Goal: Information Seeking & Learning: Learn about a topic

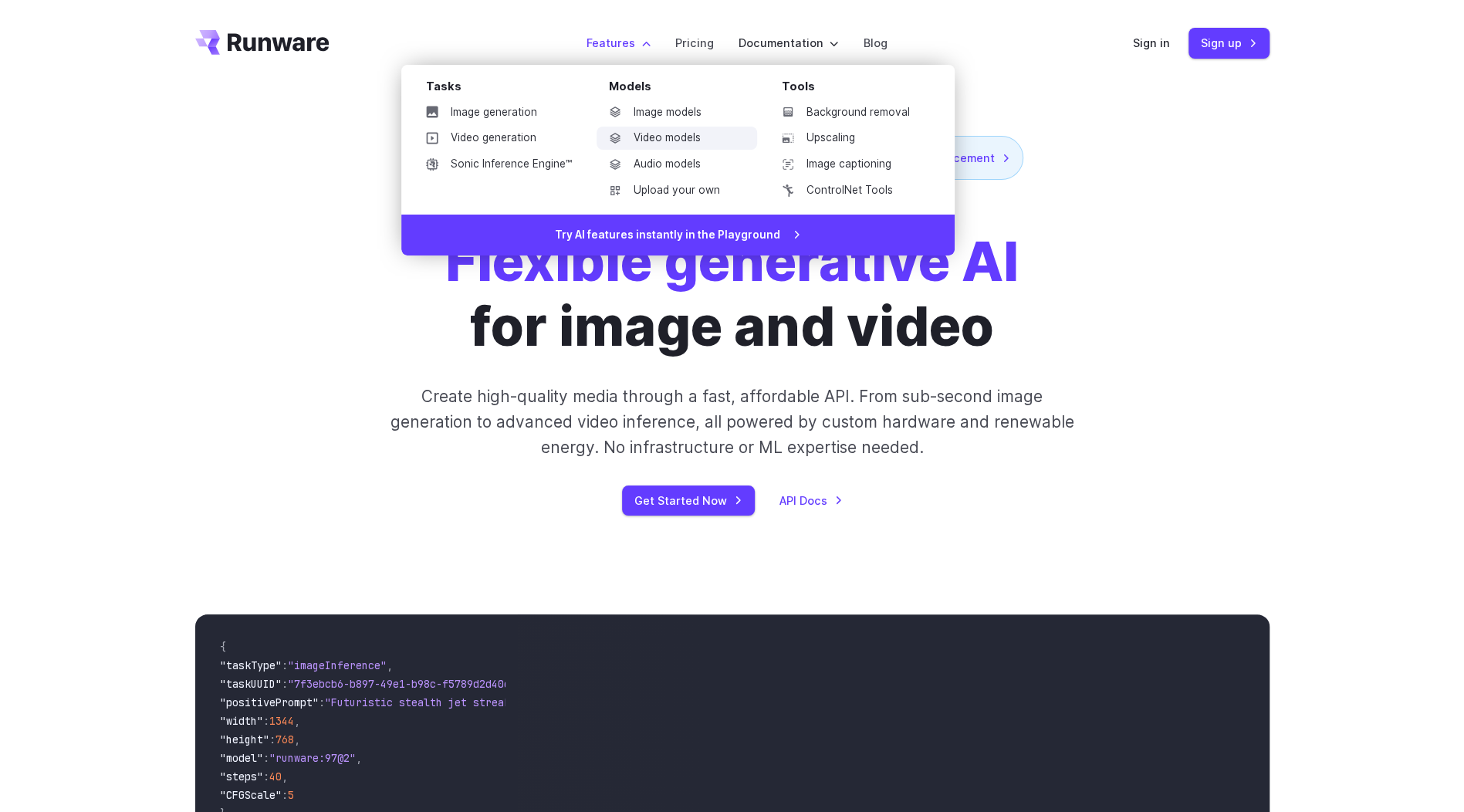
click at [661, 142] on link "Video models" at bounding box center [677, 138] width 160 height 23
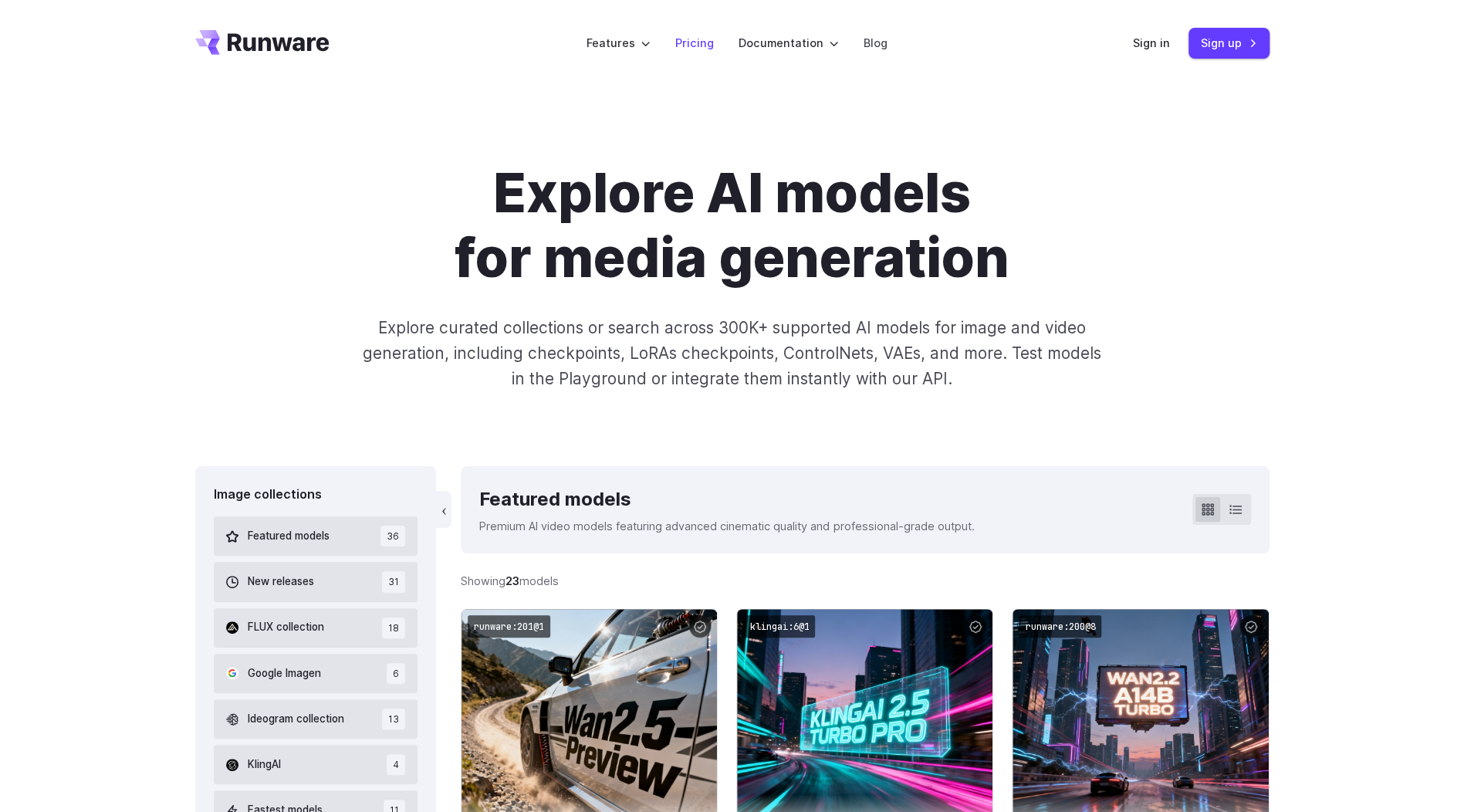
click at [697, 41] on link "Pricing" at bounding box center [695, 42] width 39 height 17
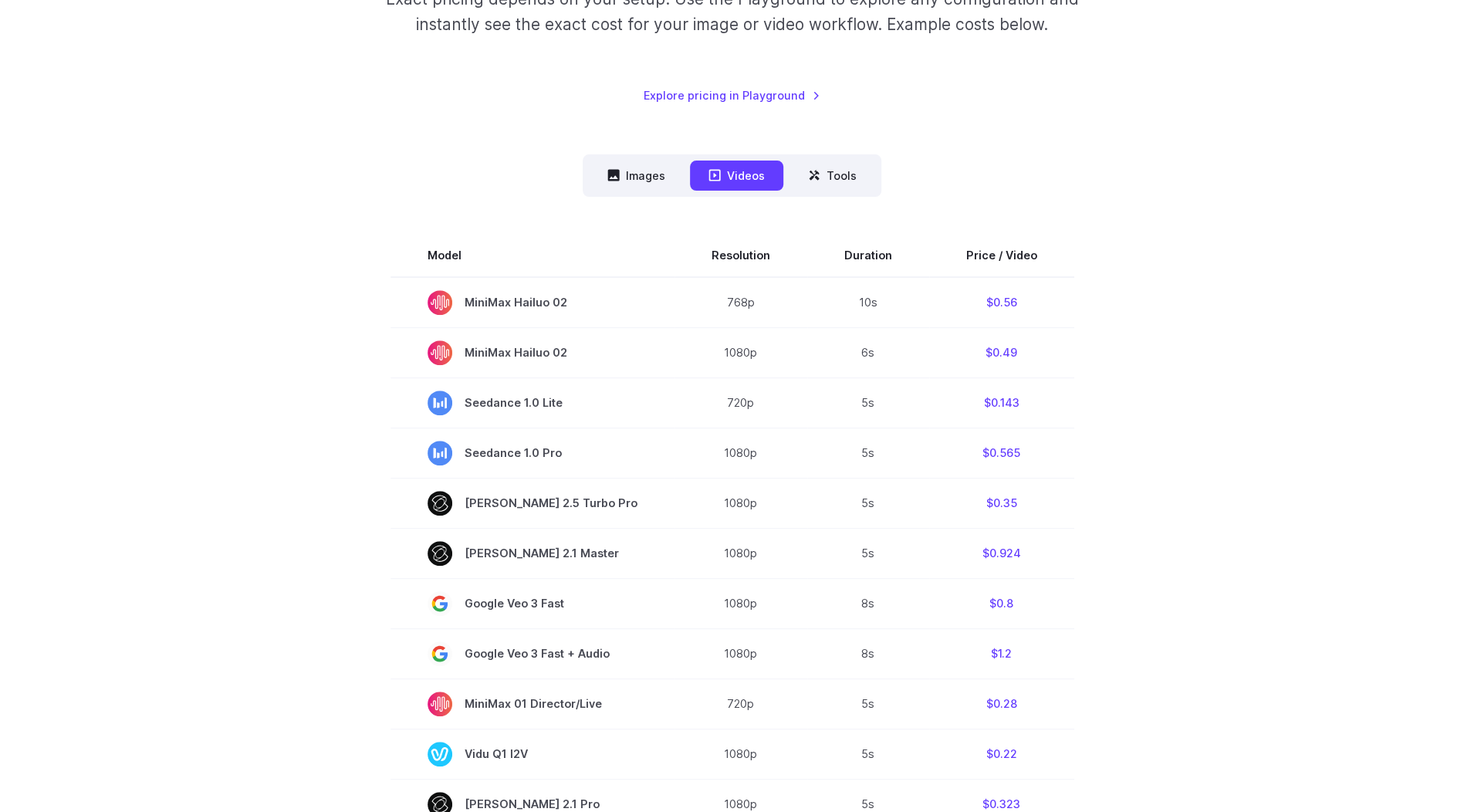
scroll to position [308, 0]
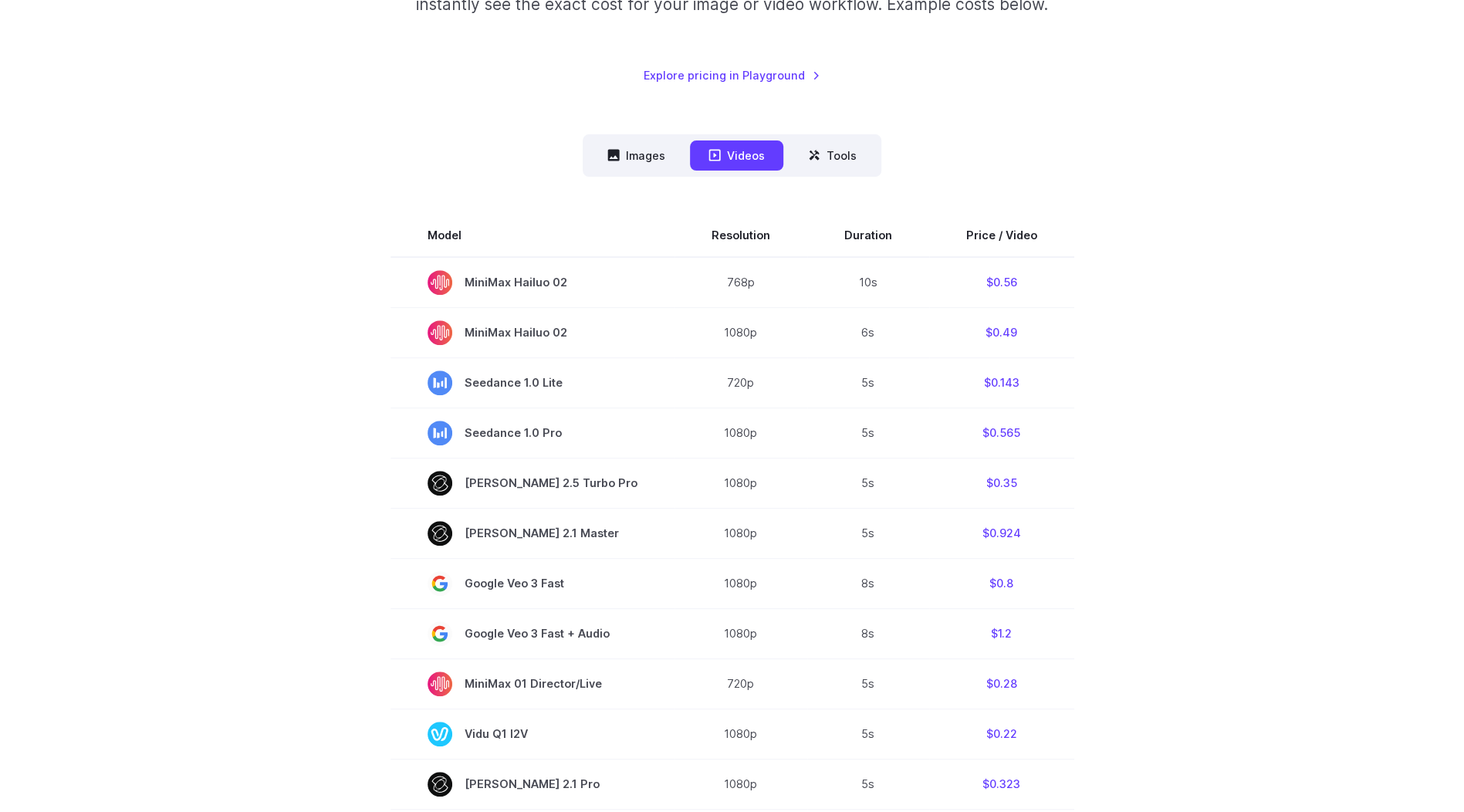
click at [1192, 469] on section "Model Resolution Duration Price / Video MiniMax Hailuo 02 768p 10s $0.56 MiniMa…" at bounding box center [732, 762] width 1074 height 1096
click at [368, 562] on section "Model Resolution Duration Price / Video MiniMax Hailuo 02 768p 10s $0.56 MiniMa…" at bounding box center [732, 762] width 1074 height 1096
click at [816, 160] on icon at bounding box center [814, 155] width 12 height 12
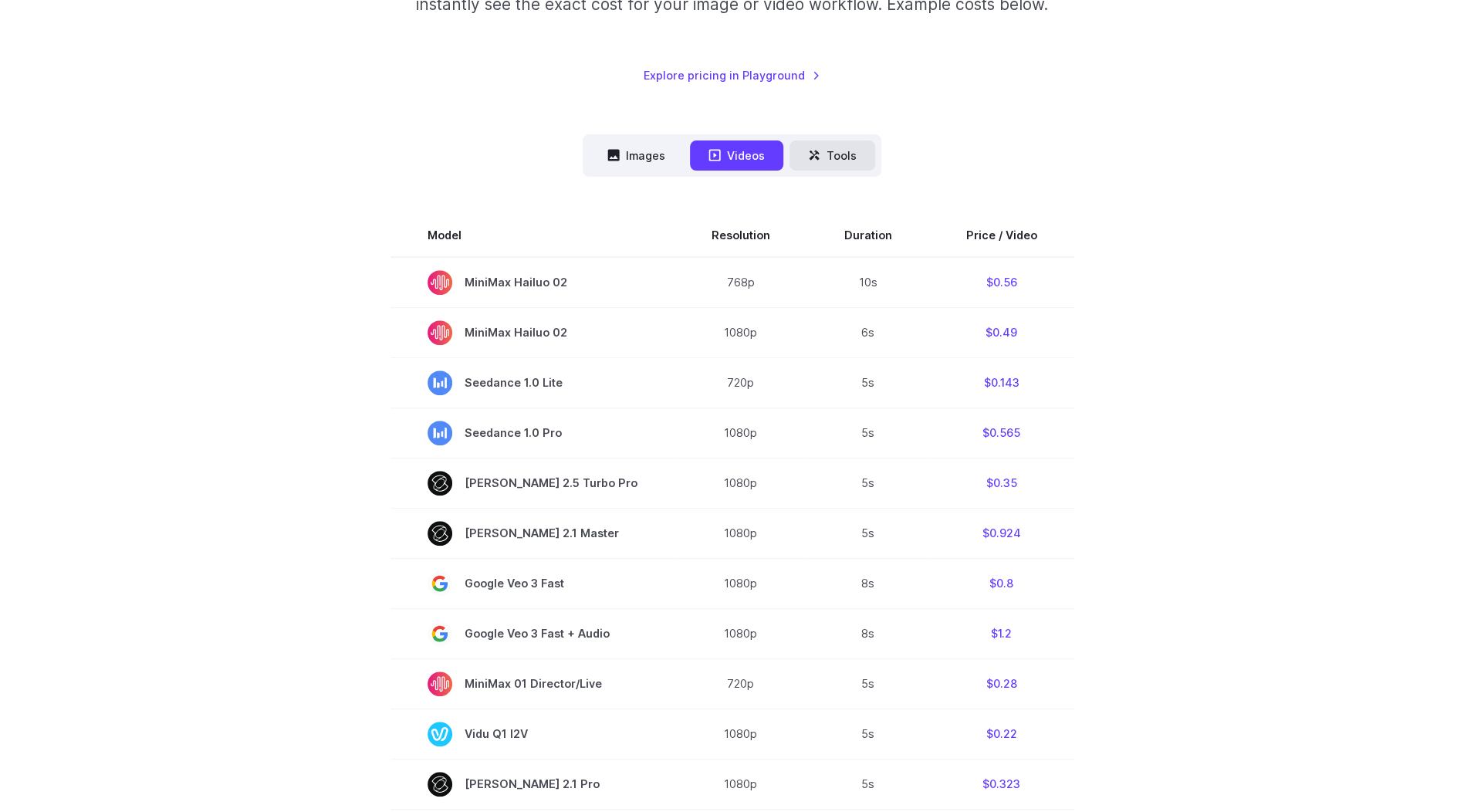
click at [816, 160] on icon at bounding box center [814, 155] width 12 height 12
click at [645, 159] on button "Images" at bounding box center [636, 155] width 95 height 30
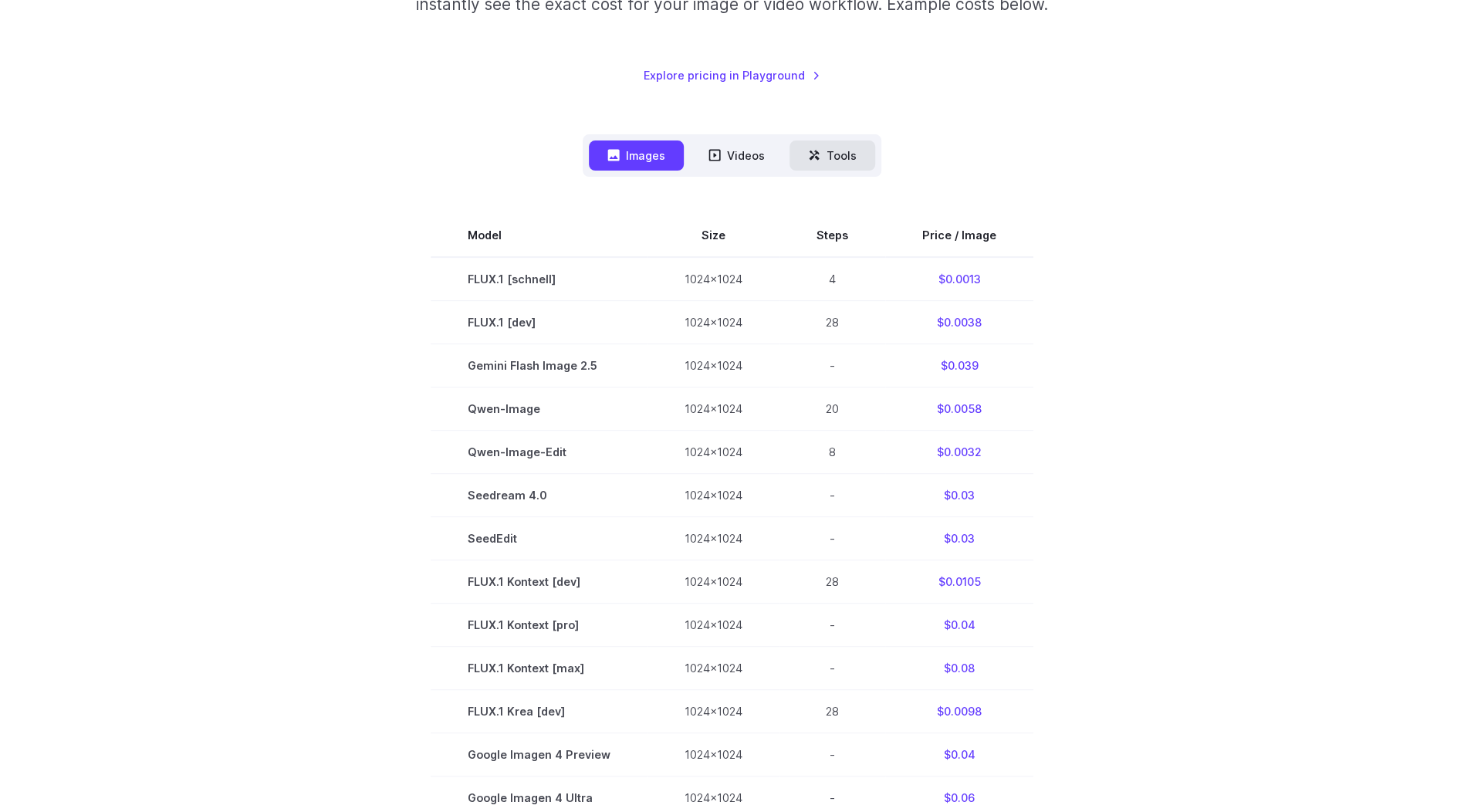
click at [854, 153] on button "Tools" at bounding box center [833, 155] width 86 height 30
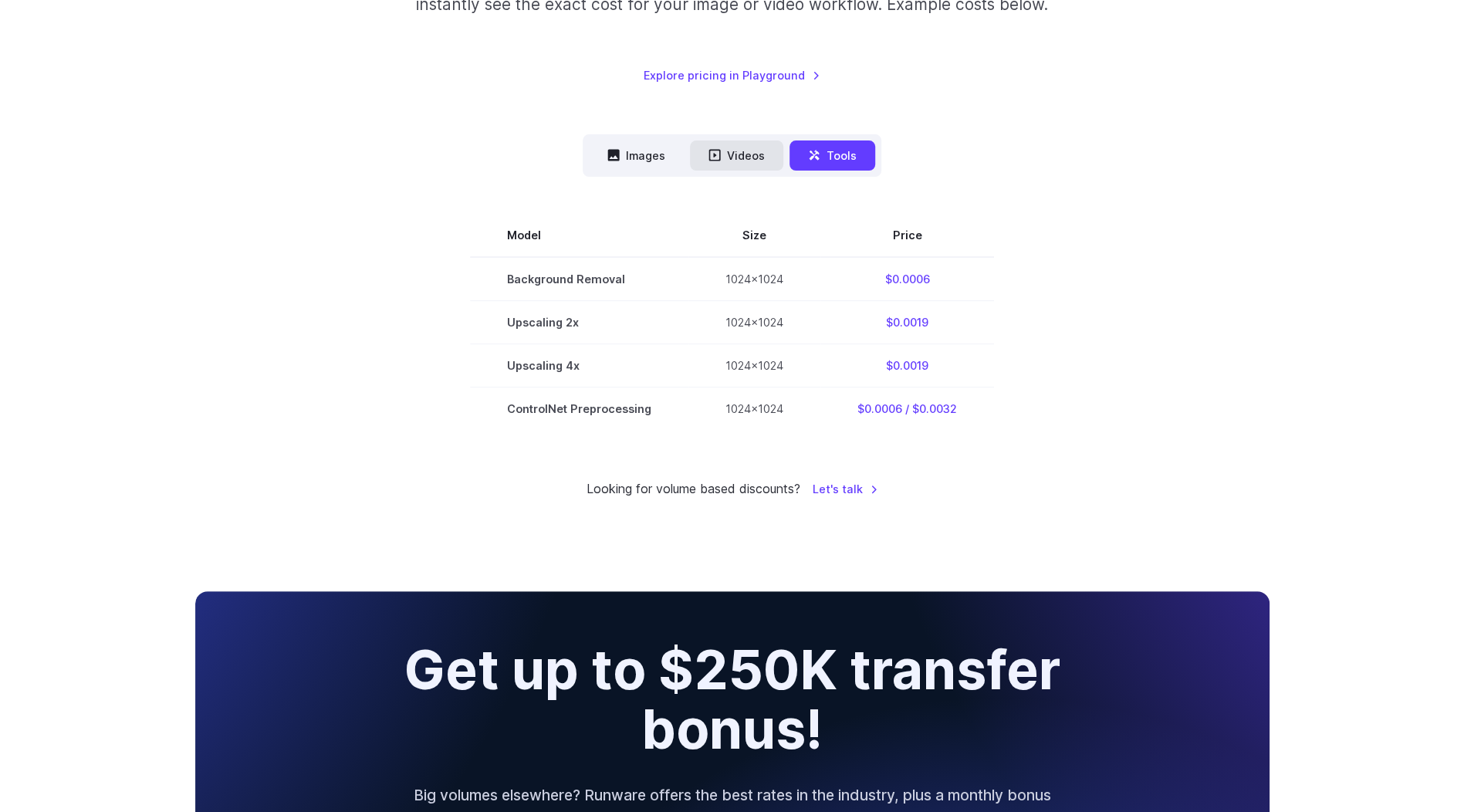
click at [739, 151] on button "Videos" at bounding box center [736, 155] width 93 height 30
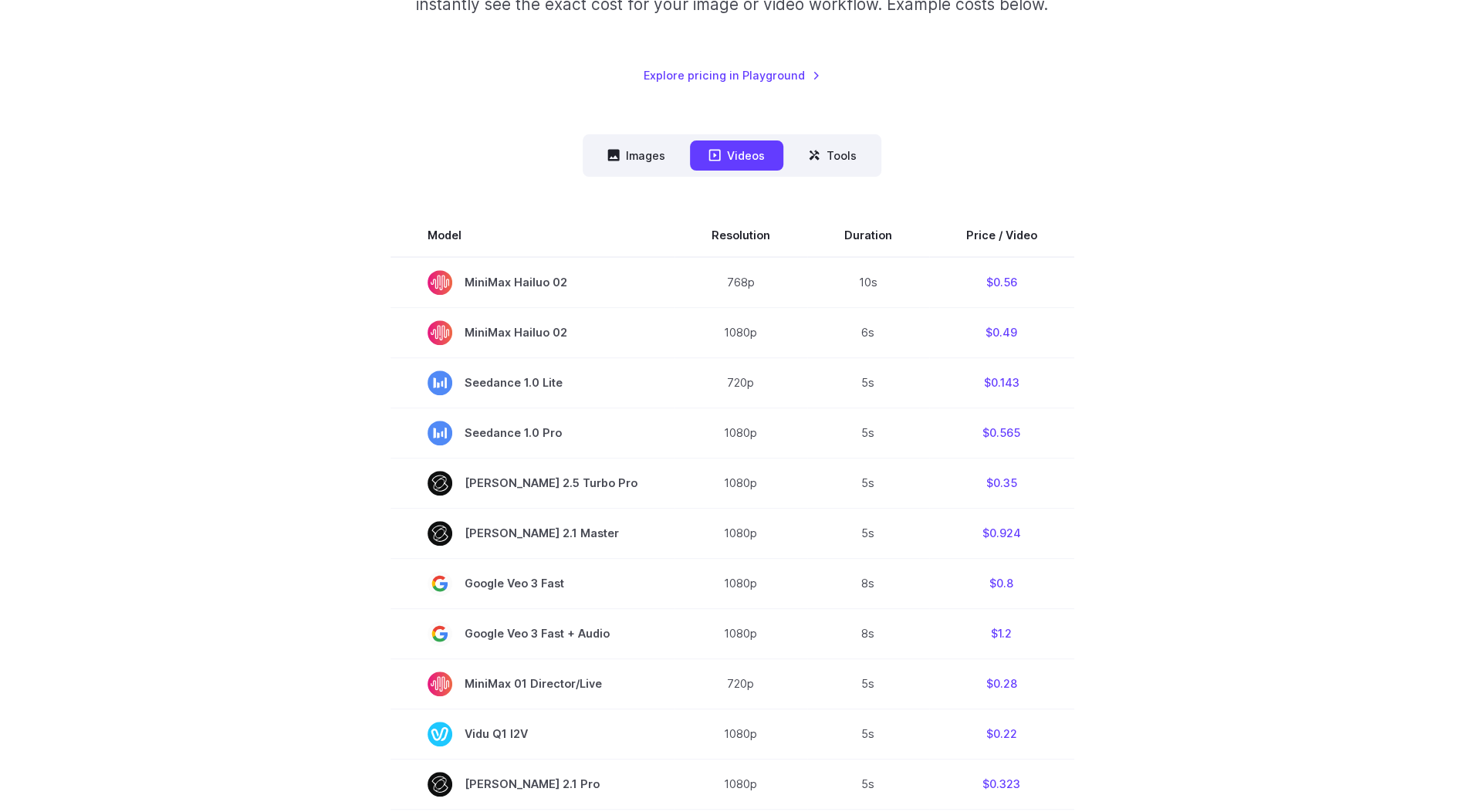
click at [386, 277] on section "Model Resolution Duration Price / Video MiniMax Hailuo 02 768p 10s $0.56 MiniMa…" at bounding box center [732, 762] width 1074 height 1096
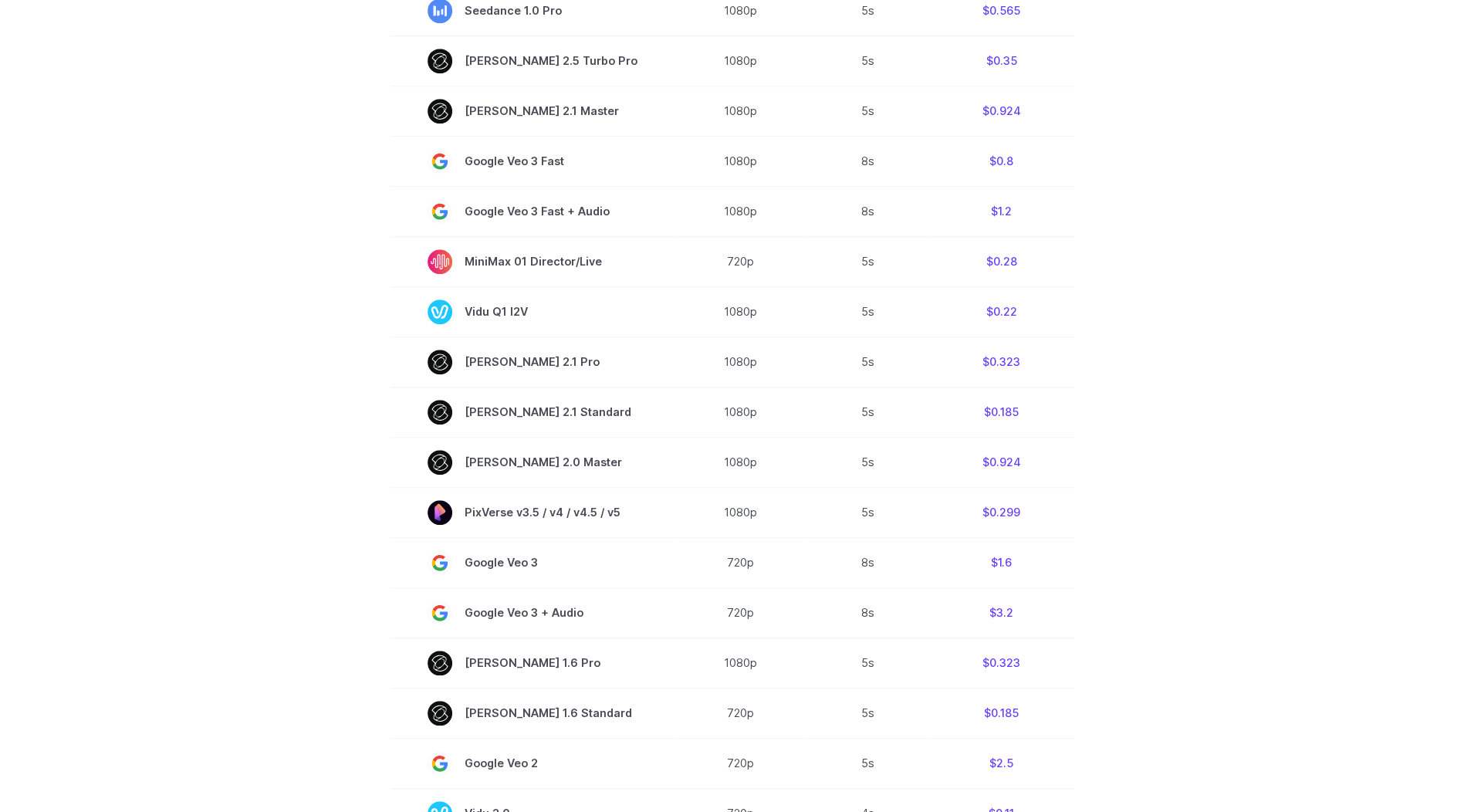
scroll to position [771, 0]
